Goal: Information Seeking & Learning: Learn about a topic

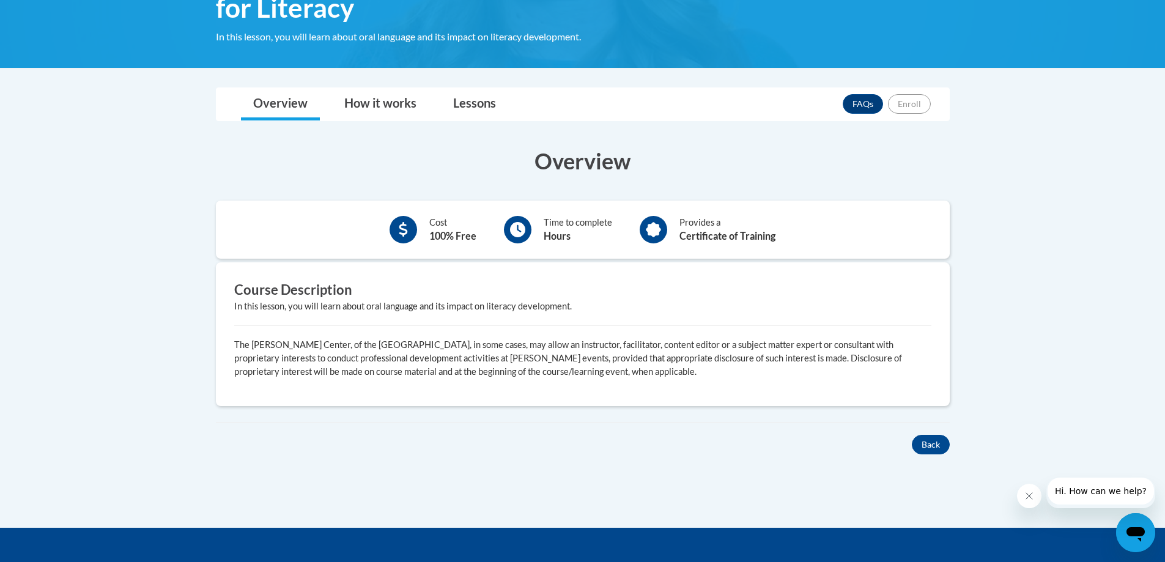
click at [561, 256] on div "Cost 100% Free Time to complete Hours Provides a Certificate of Training" at bounding box center [583, 230] width 734 height 58
click at [458, 111] on link "Lessons" at bounding box center [474, 104] width 67 height 32
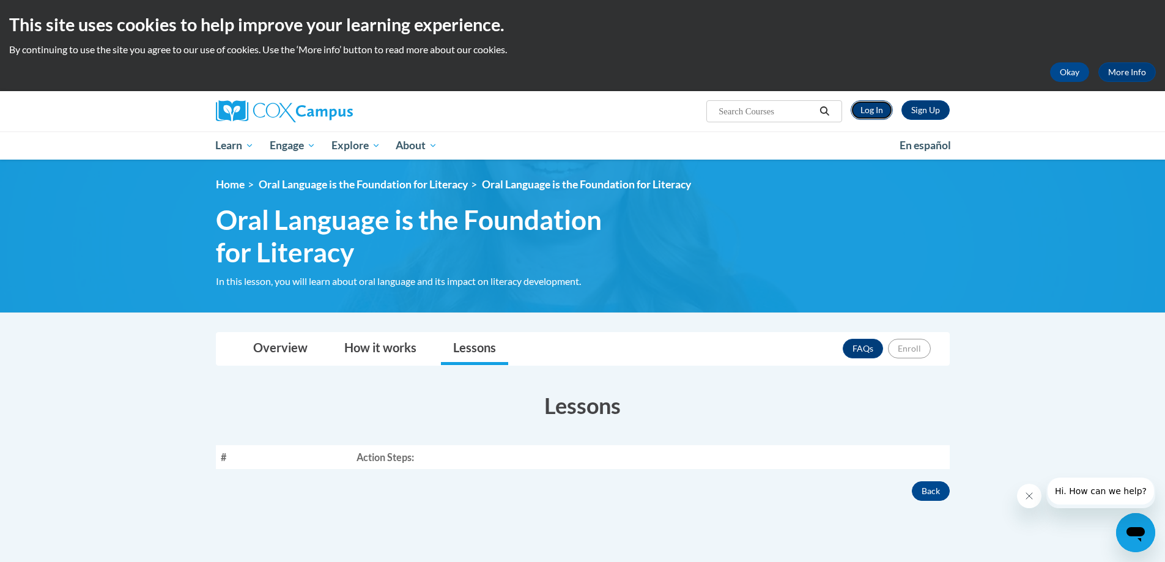
click at [773, 112] on link "Log In" at bounding box center [871, 110] width 42 height 20
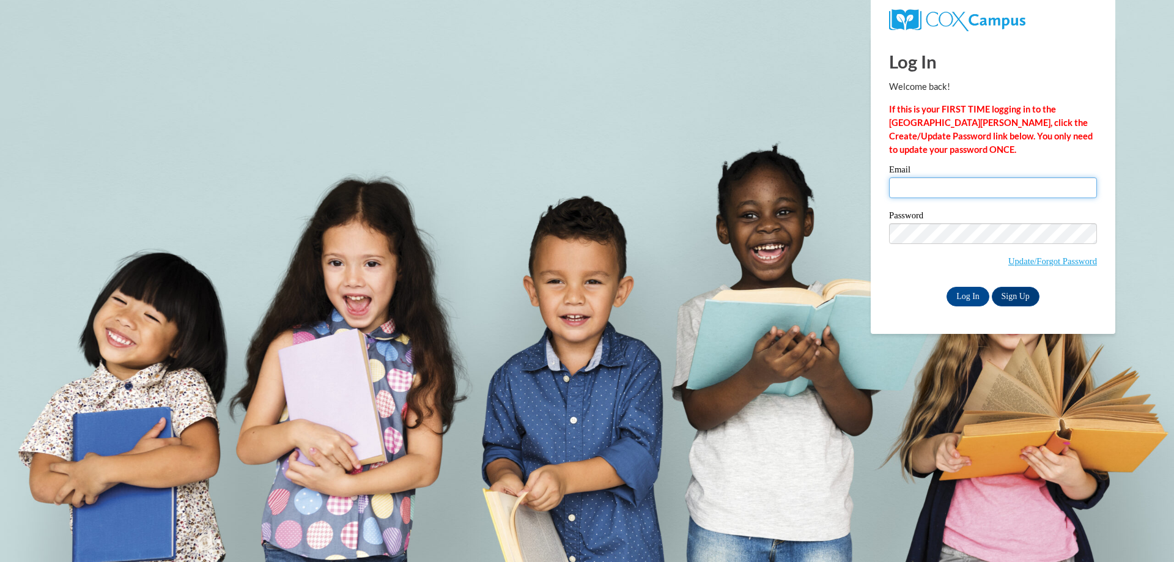
click at [918, 185] on input "Email" at bounding box center [993, 187] width 208 height 21
type input "pownall.afton.h@muscogee.k12.ga.us"
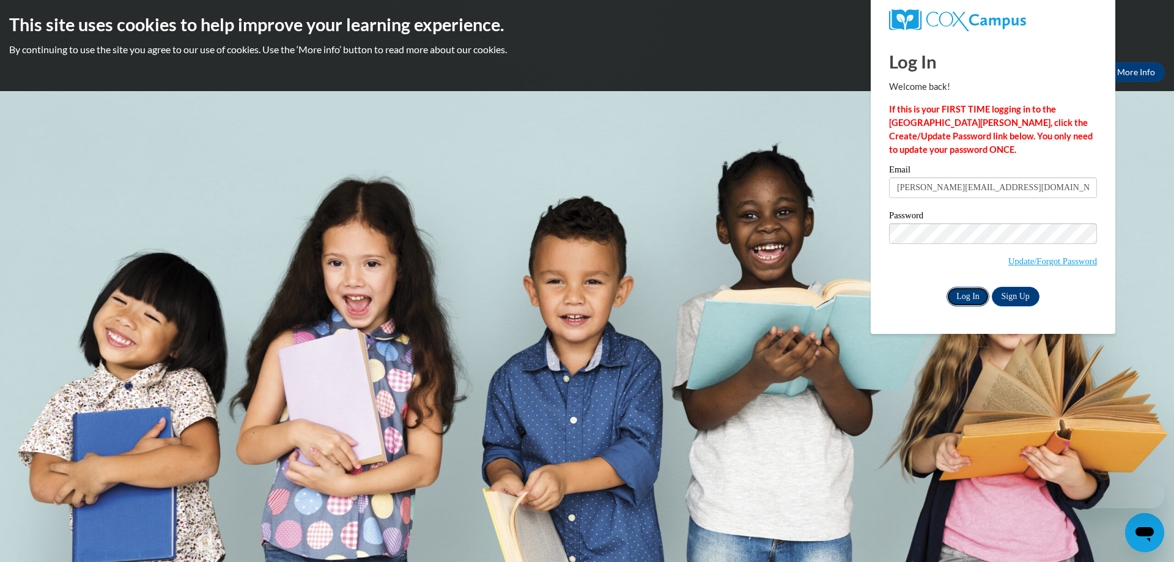
click at [973, 293] on input "Log In" at bounding box center [967, 297] width 43 height 20
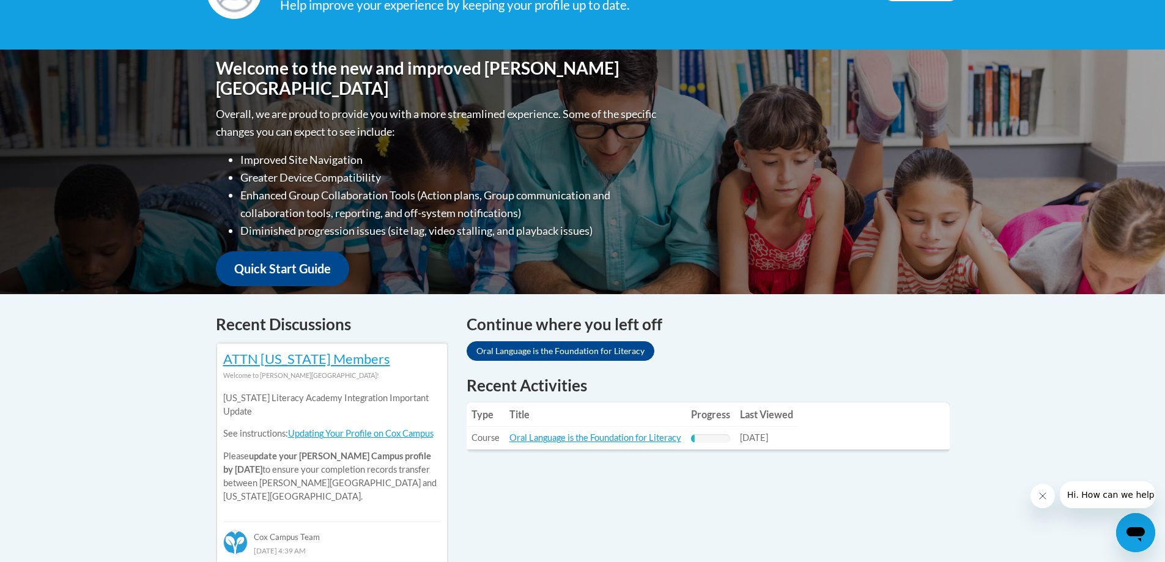
scroll to position [245, 0]
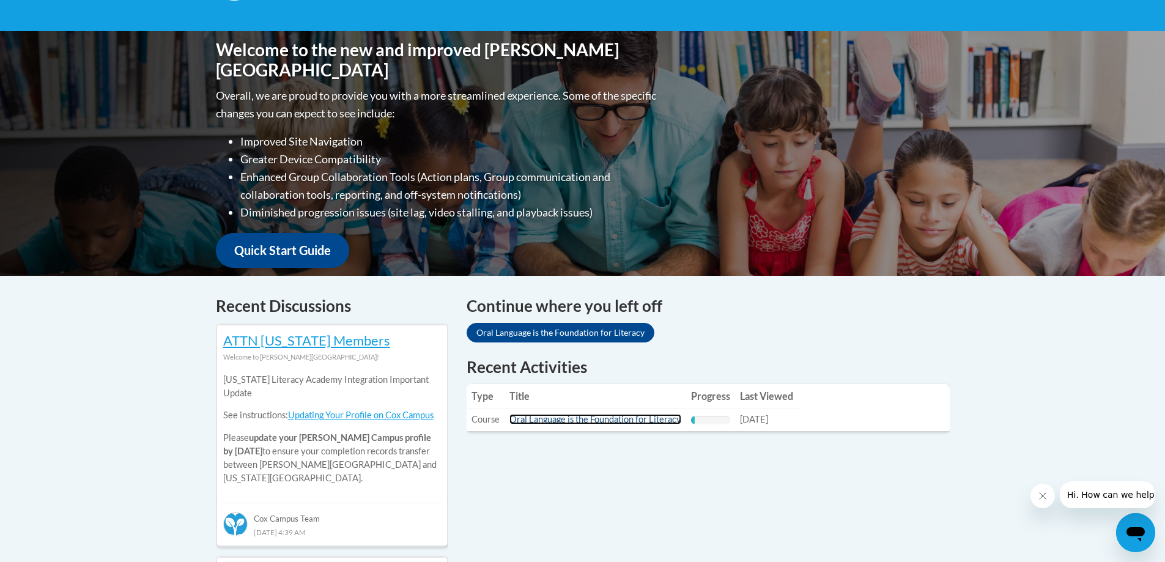
click at [560, 417] on link "Oral Language is the Foundation for Literacy" at bounding box center [595, 419] width 172 height 10
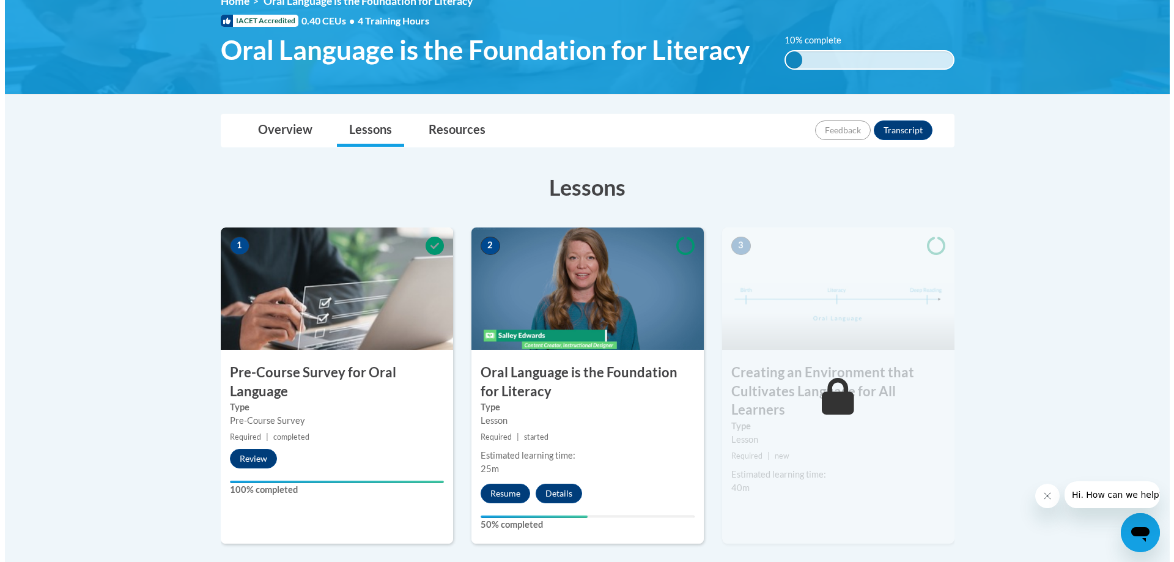
scroll to position [245, 0]
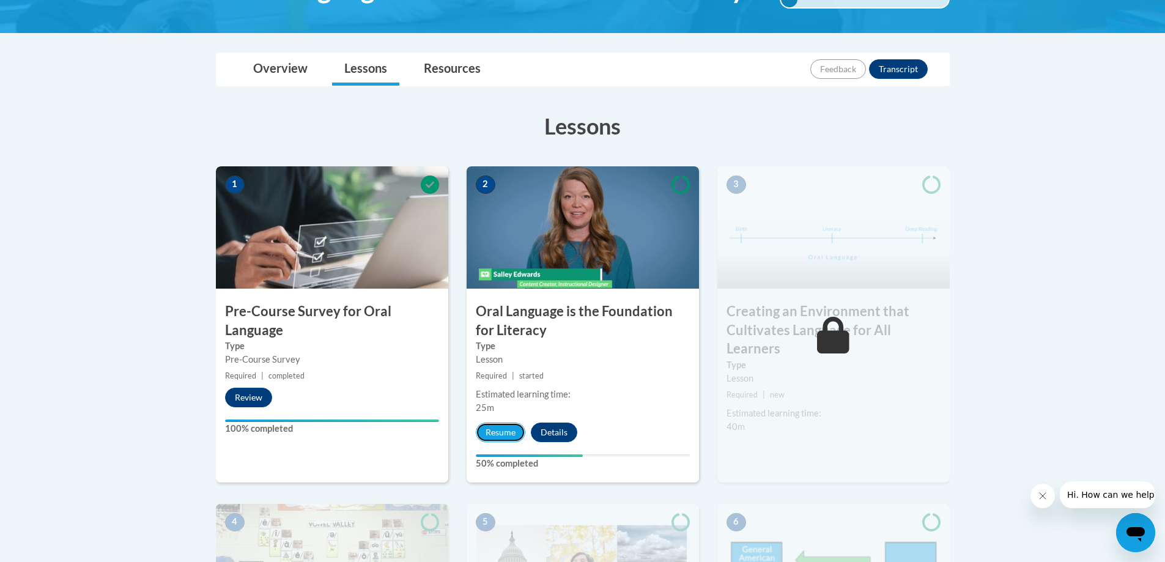
click at [510, 442] on div "2 Oral Language is the Foundation for Literacy Type Lesson Required | started E…" at bounding box center [582, 324] width 232 height 316
click at [510, 433] on button "Resume" at bounding box center [501, 432] width 50 height 20
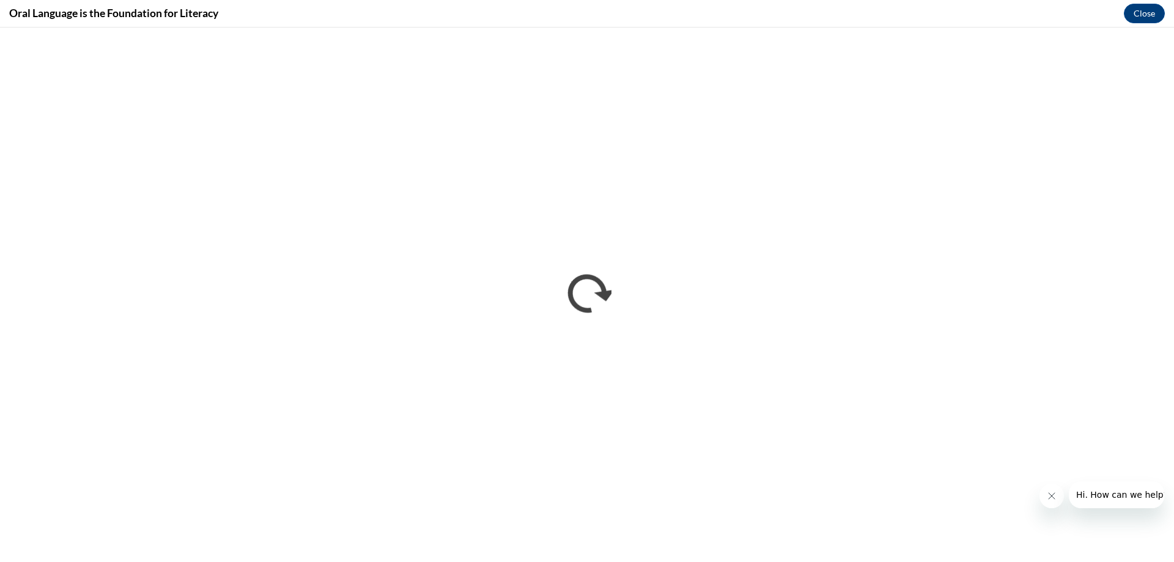
scroll to position [0, 0]
click at [1103, 482] on button "Hi. How can we help?" at bounding box center [1121, 494] width 106 height 27
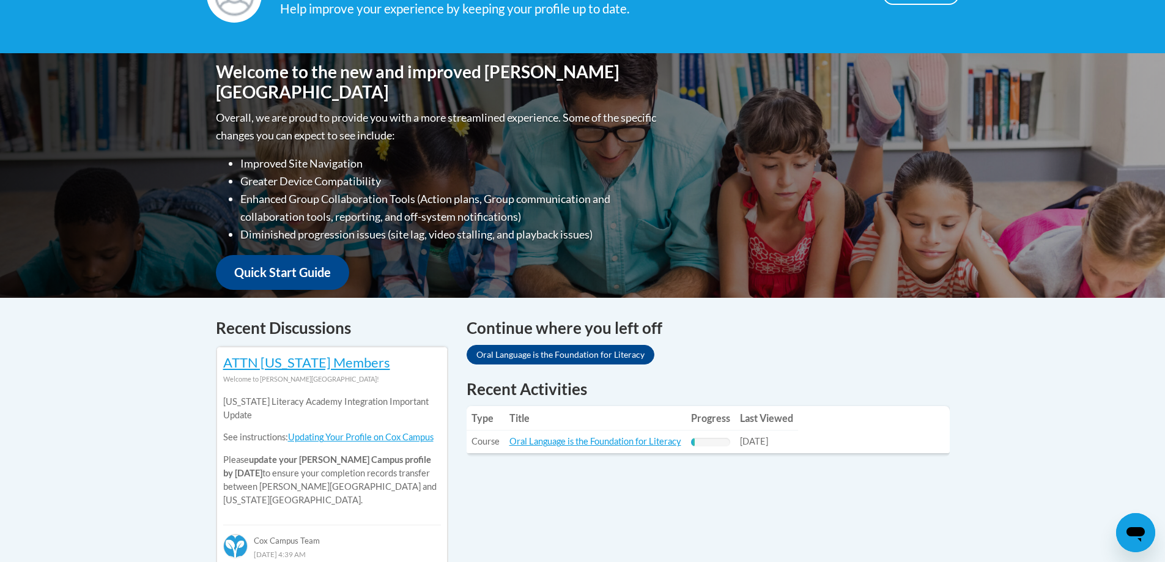
scroll to position [245, 0]
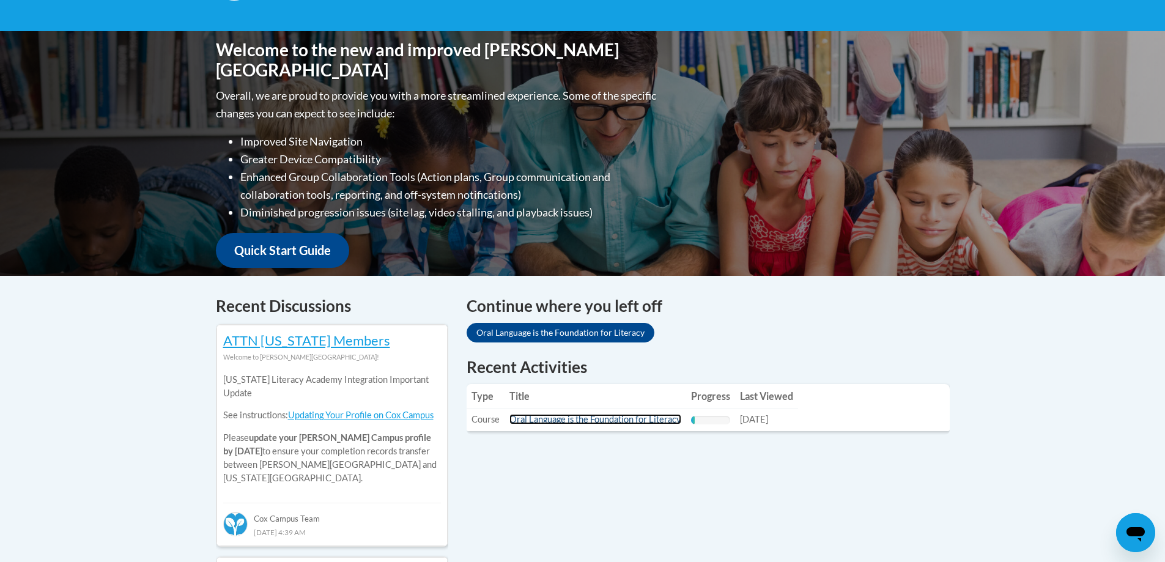
click at [609, 421] on link "Oral Language is the Foundation for Literacy" at bounding box center [595, 419] width 172 height 10
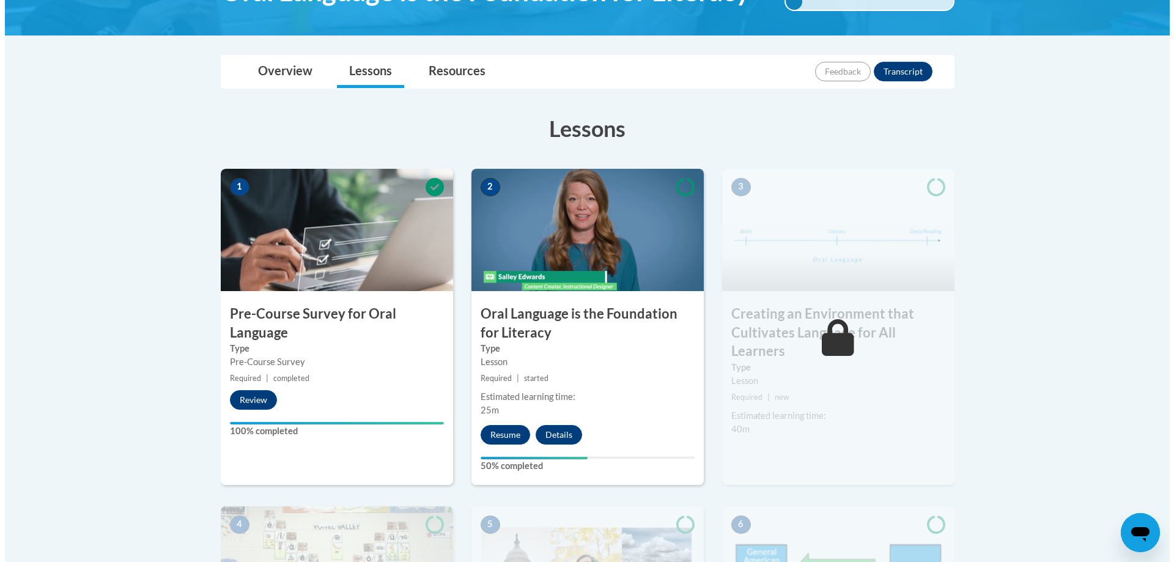
scroll to position [306, 0]
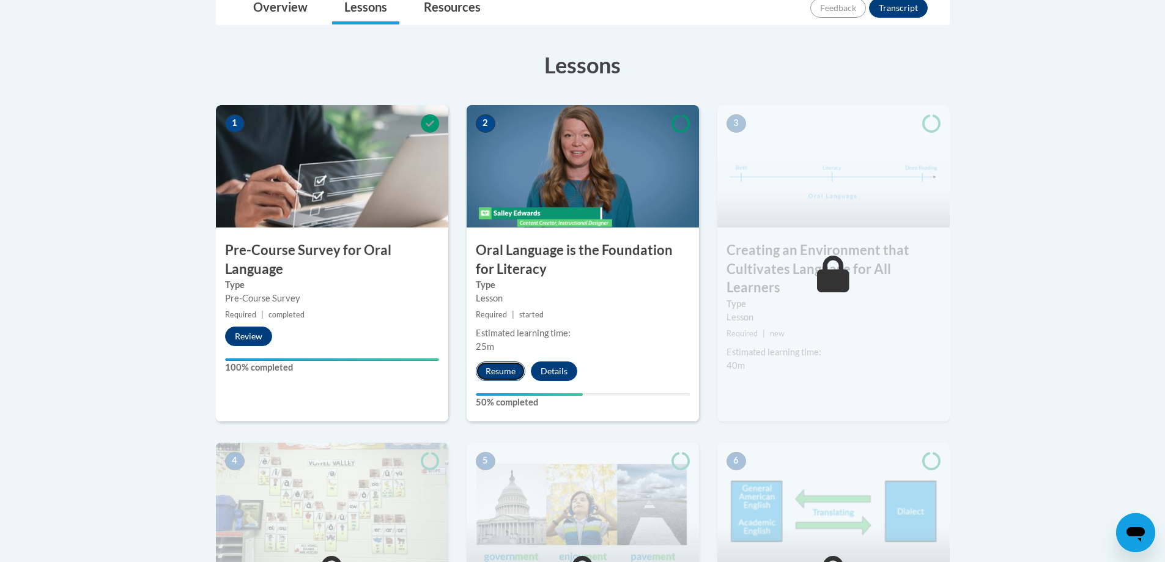
click at [513, 375] on button "Resume" at bounding box center [501, 371] width 50 height 20
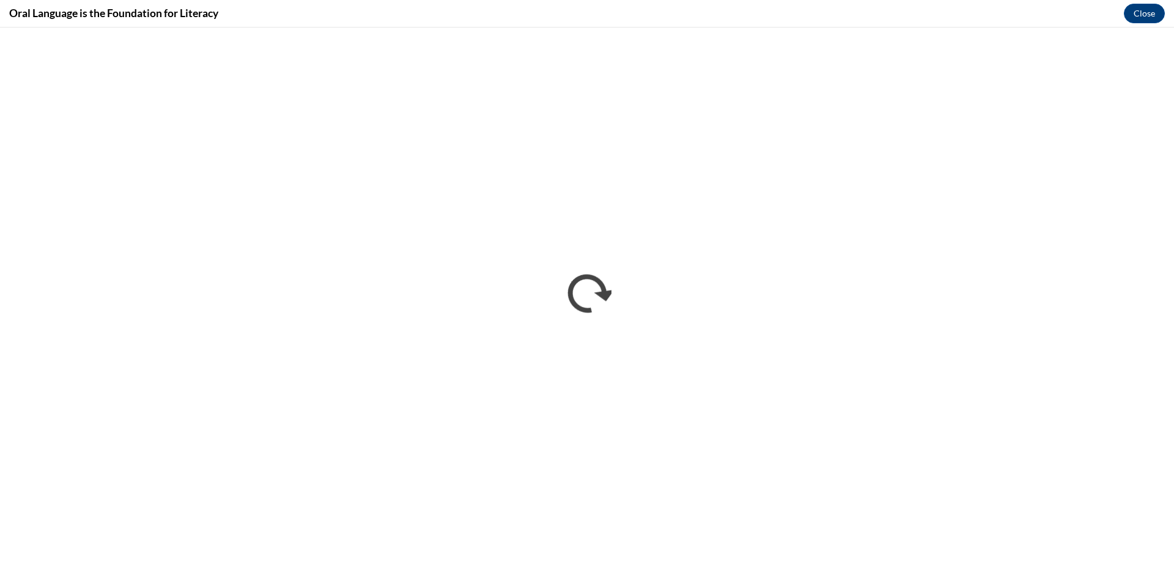
scroll to position [0, 0]
